Goal: Task Accomplishment & Management: Use online tool/utility

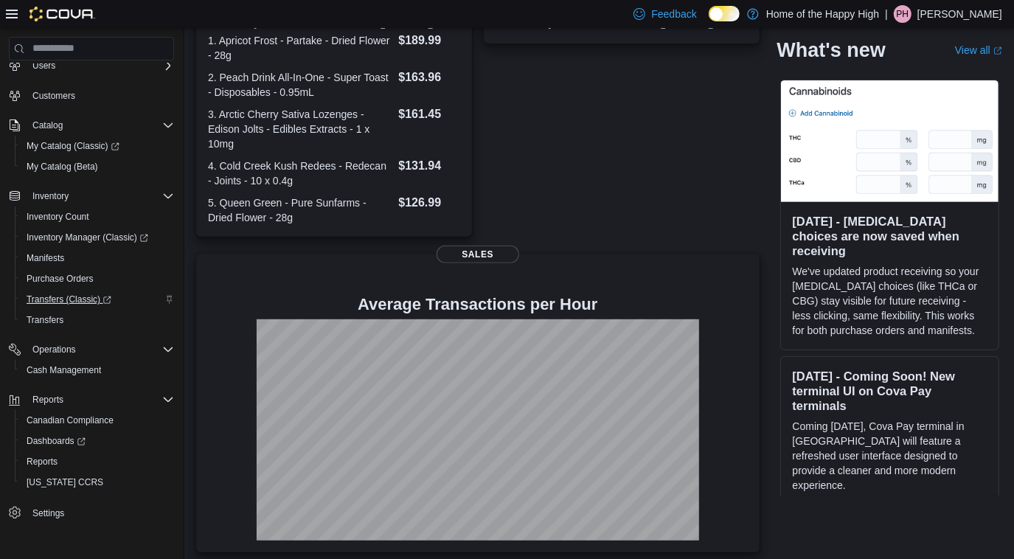
scroll to position [355, 0]
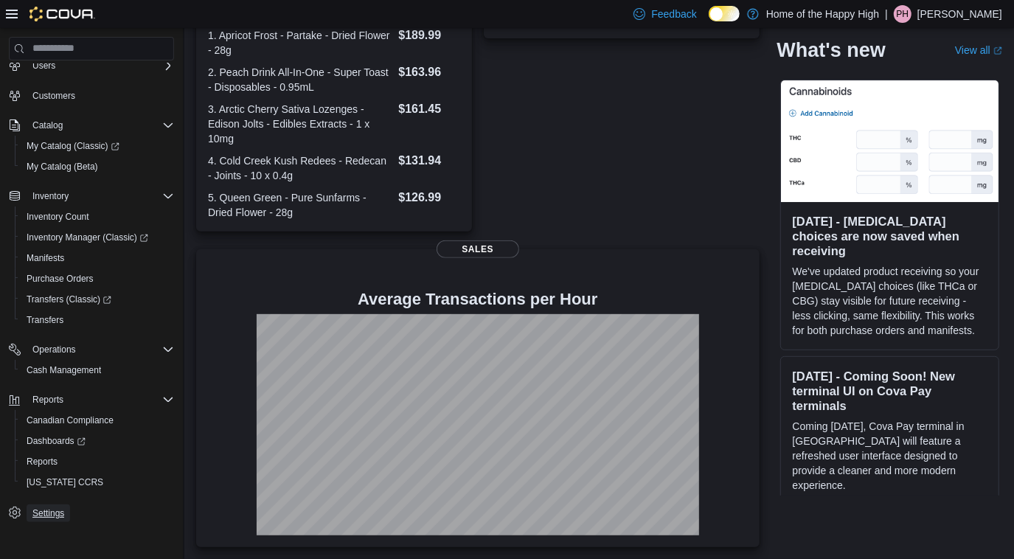
click at [38, 514] on span "Settings" at bounding box center [48, 513] width 32 height 12
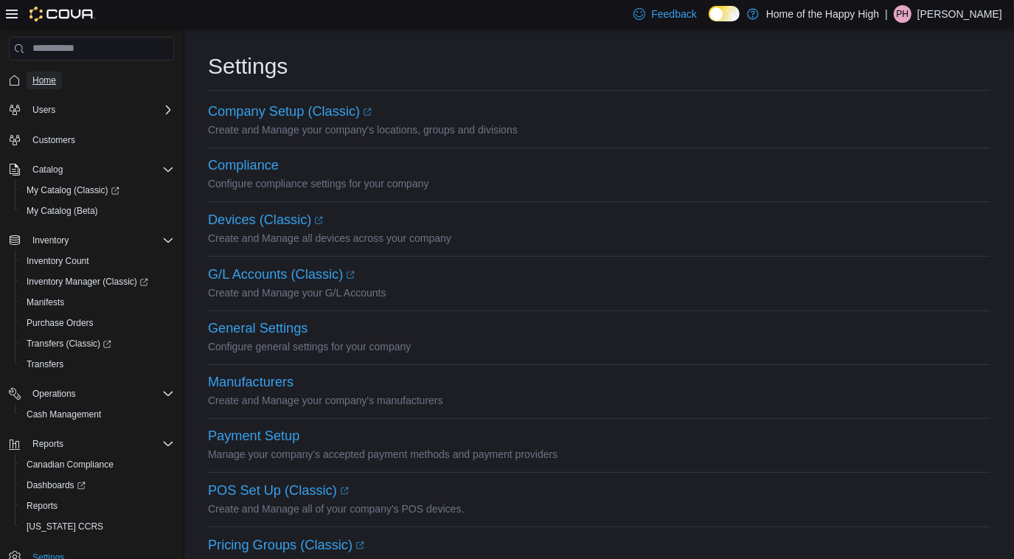
click at [46, 84] on span "Home" at bounding box center [44, 80] width 24 height 12
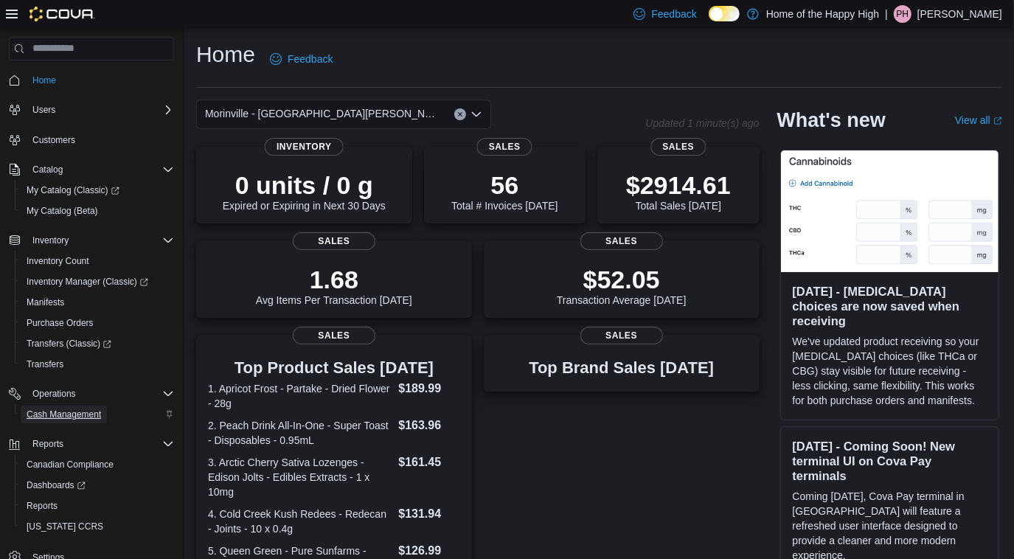
click at [55, 417] on span "Cash Management" at bounding box center [64, 415] width 74 height 12
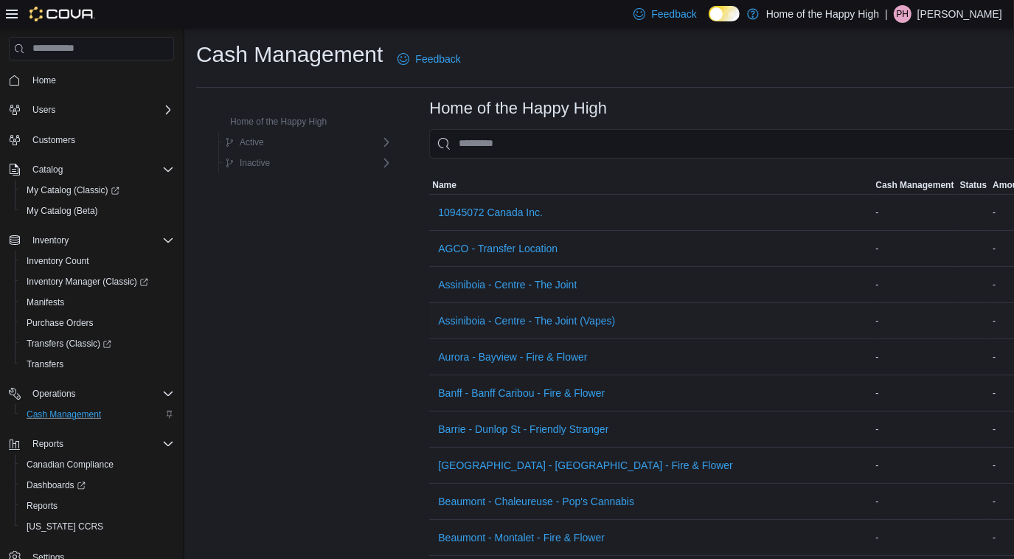
scroll to position [3058, 0]
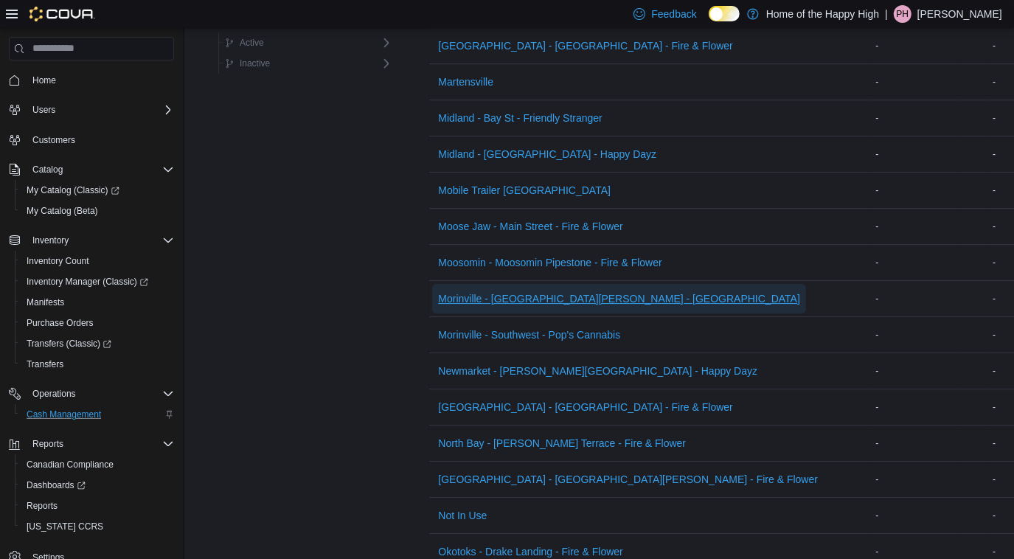
click at [540, 291] on span "Morinville - [GEOGRAPHIC_DATA][PERSON_NAME] - [GEOGRAPHIC_DATA]" at bounding box center [619, 298] width 362 height 15
